Goal: Find specific page/section

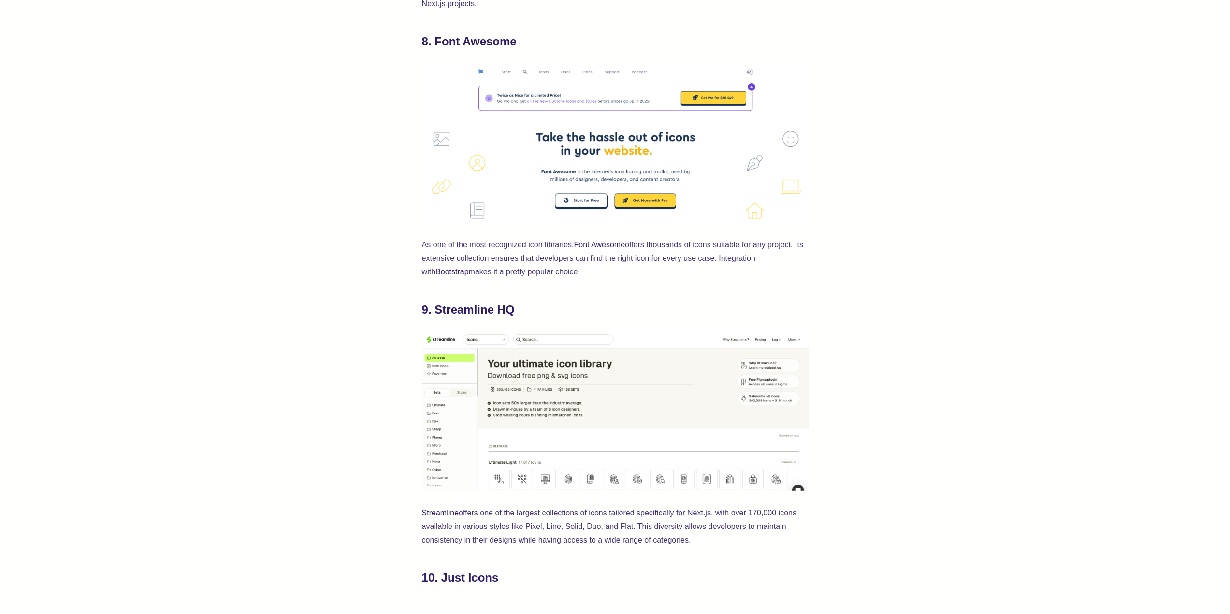
scroll to position [2173, 0]
